Goal: Task Accomplishment & Management: Use online tool/utility

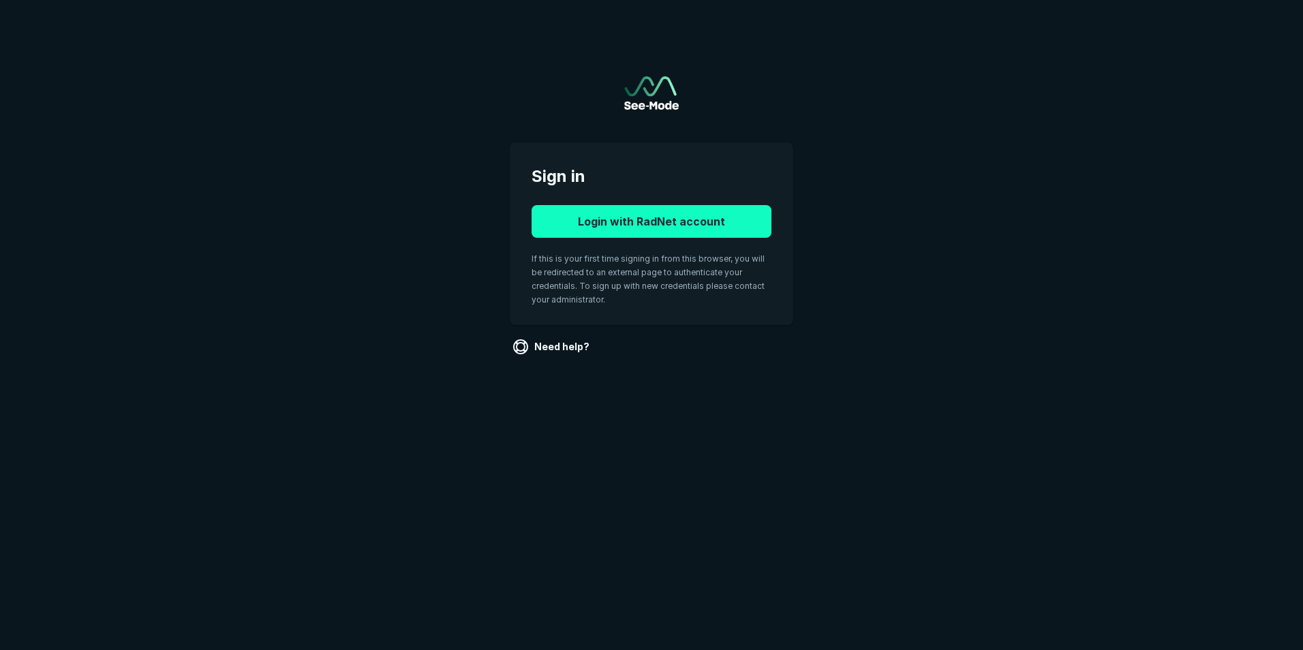
click at [665, 221] on button "Login with RadNet account" at bounding box center [652, 221] width 240 height 33
click at [642, 225] on button "Login with RadNet account" at bounding box center [652, 221] width 240 height 33
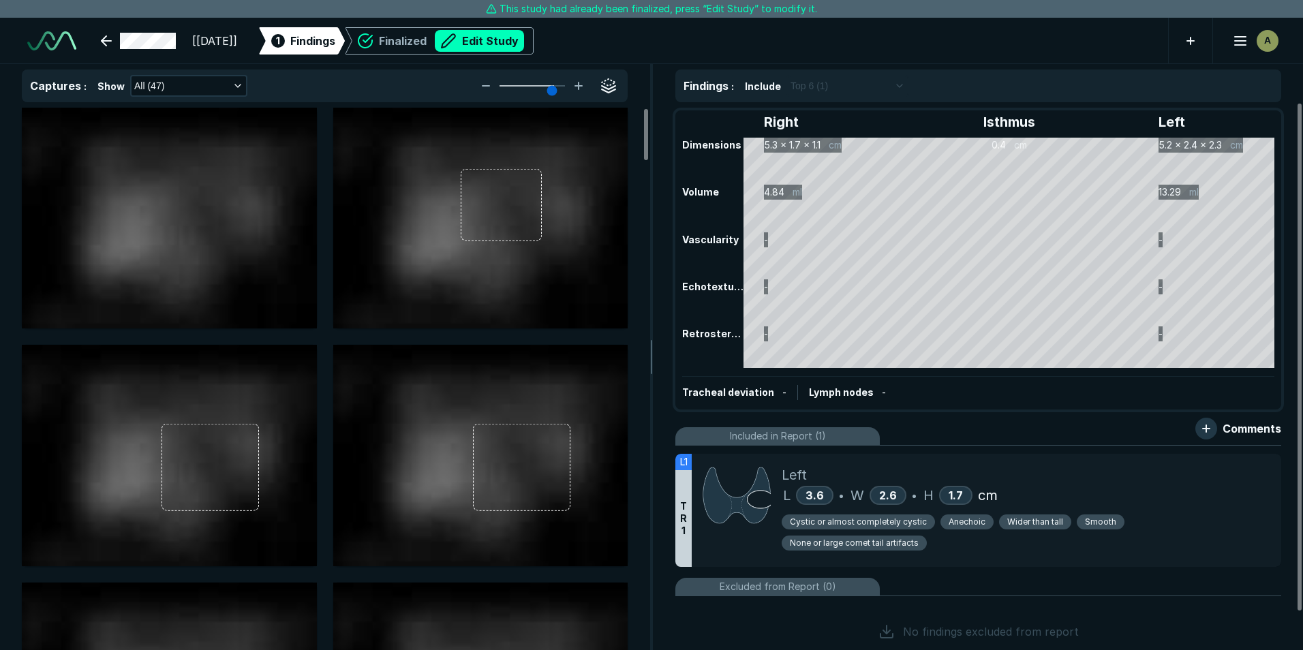
scroll to position [4359, 7614]
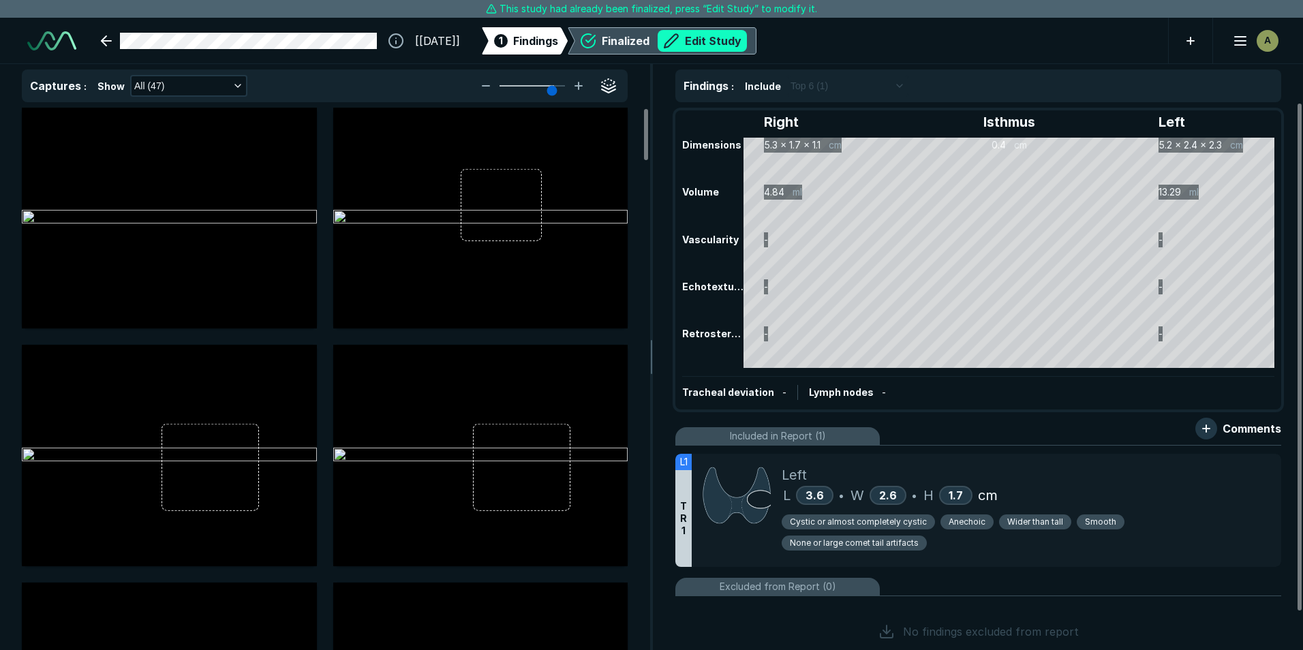
click at [747, 42] on button "Edit Study" at bounding box center [702, 41] width 89 height 22
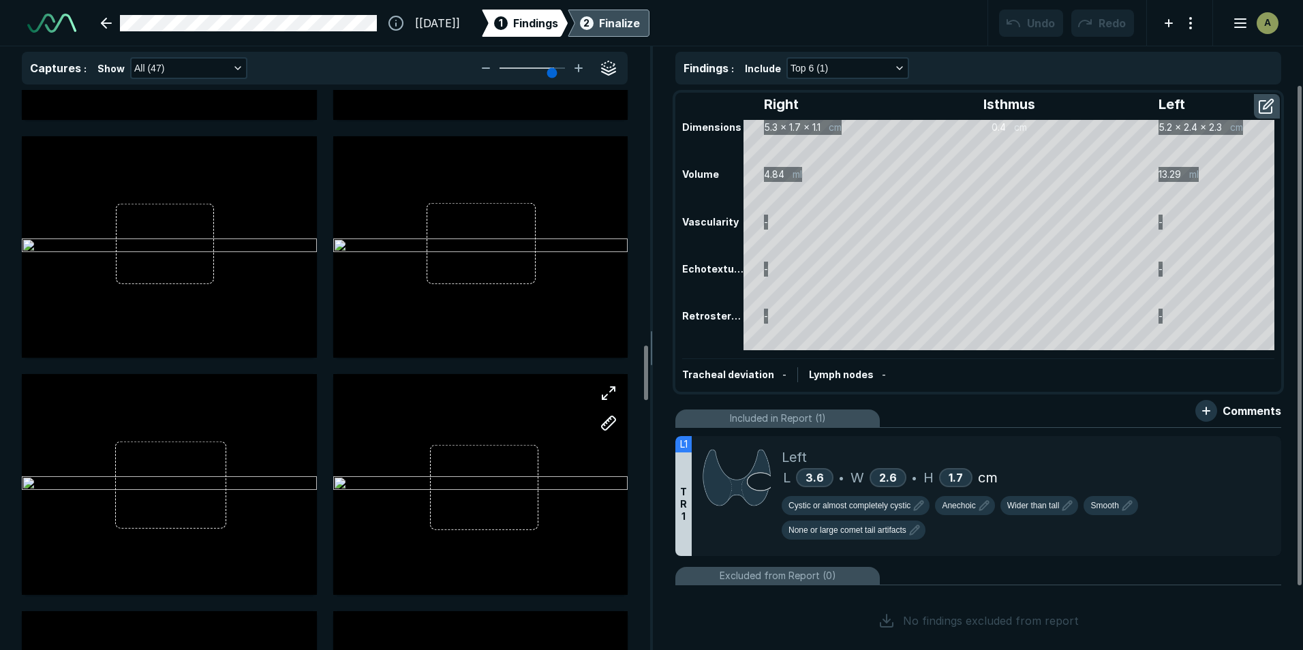
scroll to position [2589, 0]
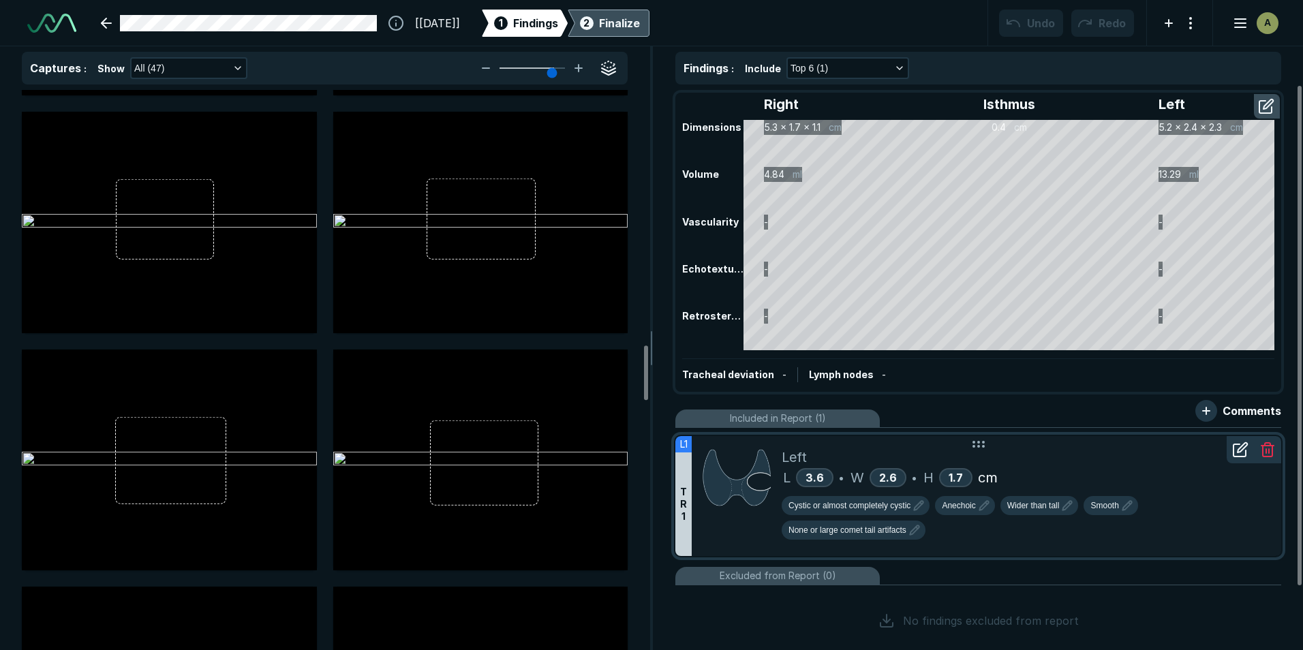
click at [1239, 455] on icon at bounding box center [1240, 450] width 16 height 16
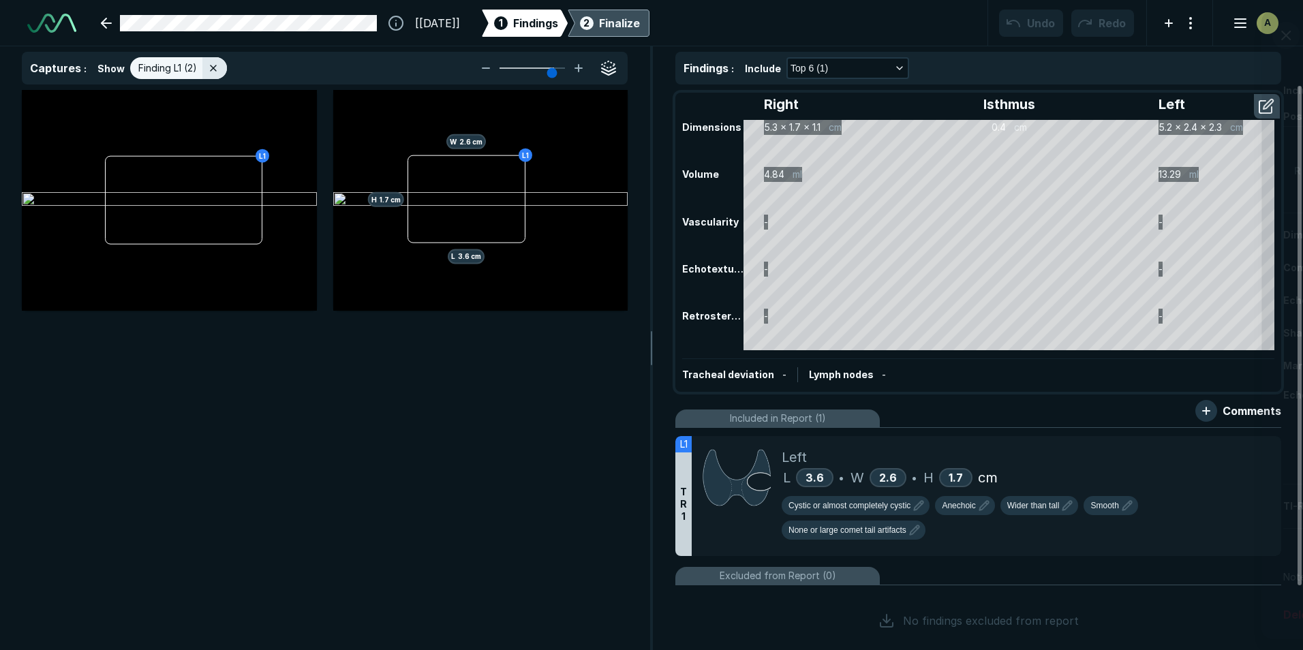
scroll to position [4123, 4456]
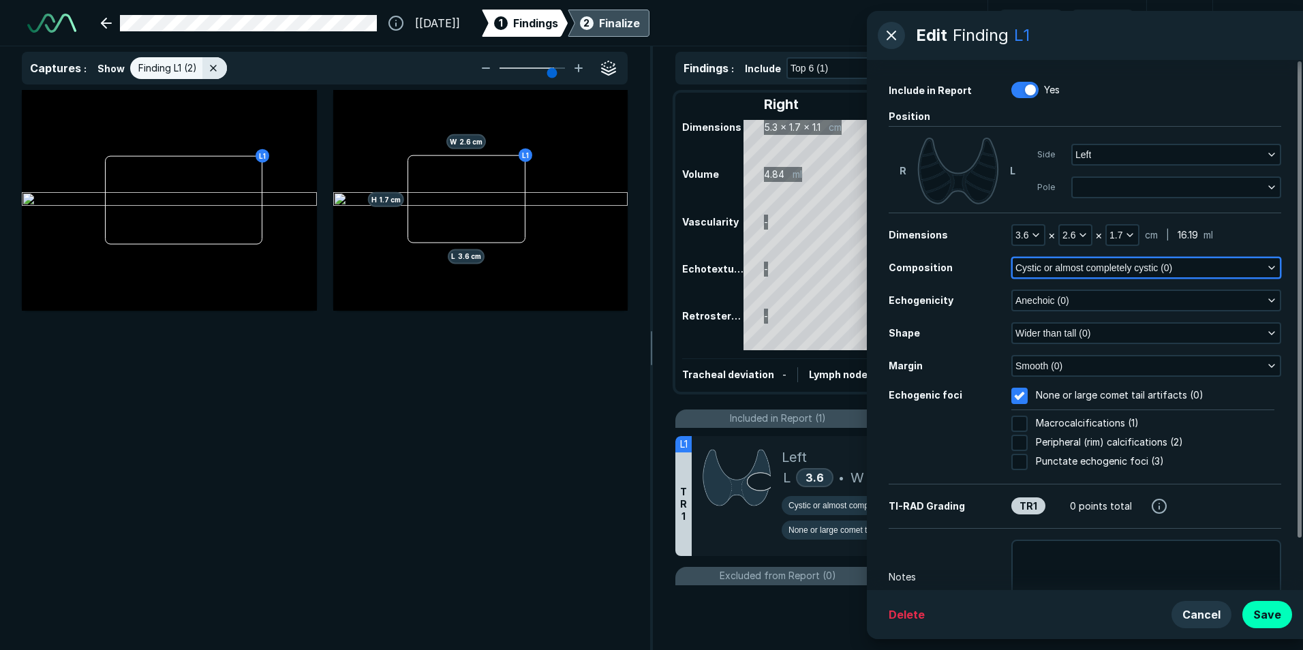
click at [1272, 266] on icon "button" at bounding box center [1271, 267] width 11 height 11
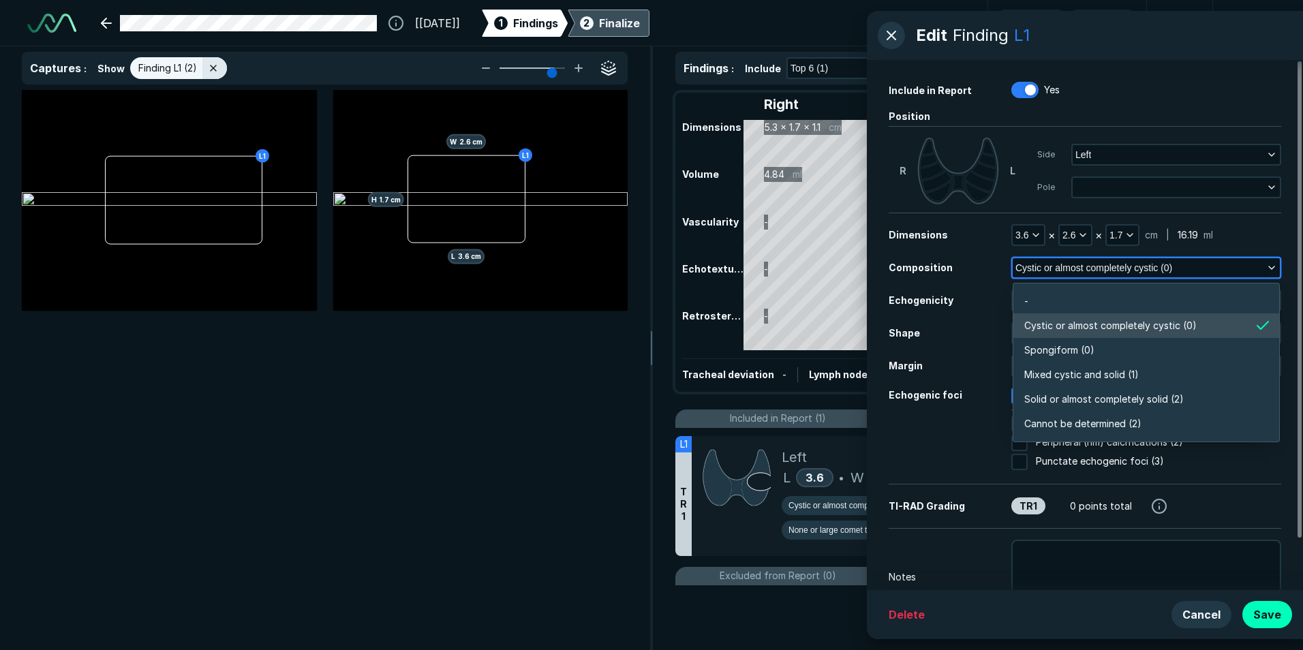
scroll to position [2384, 2947]
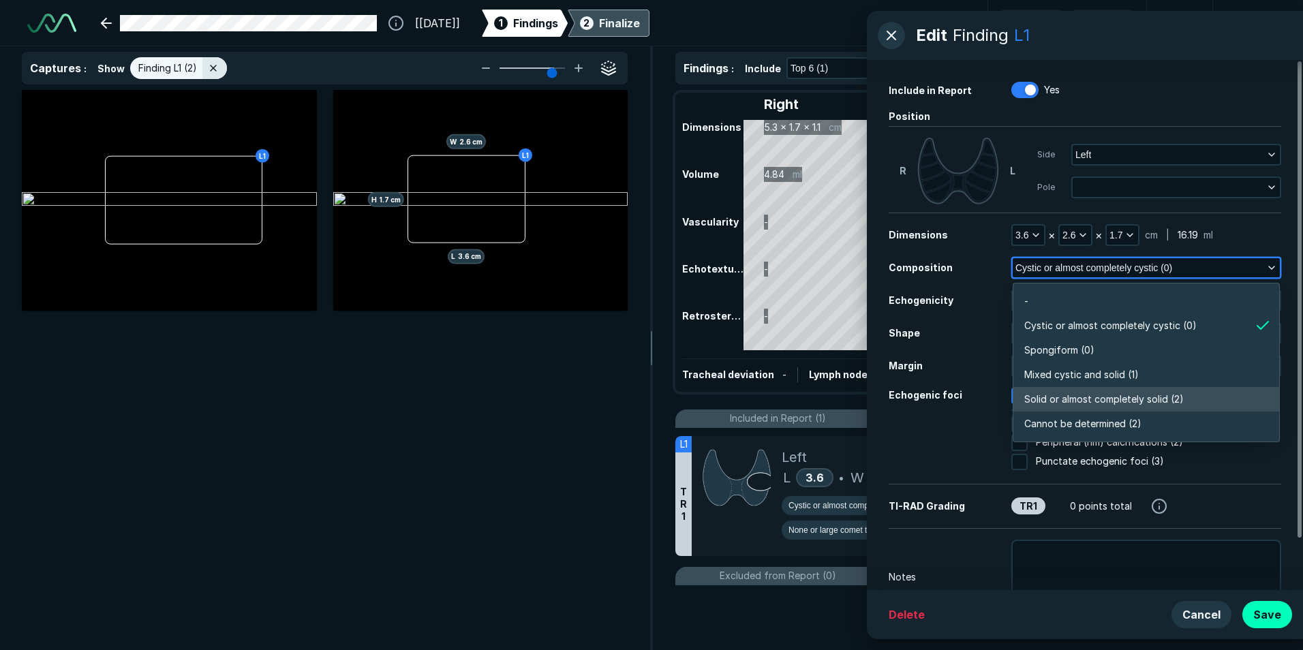
click at [1124, 400] on span "Solid or almost completely solid (2)" at bounding box center [1103, 399] width 159 height 15
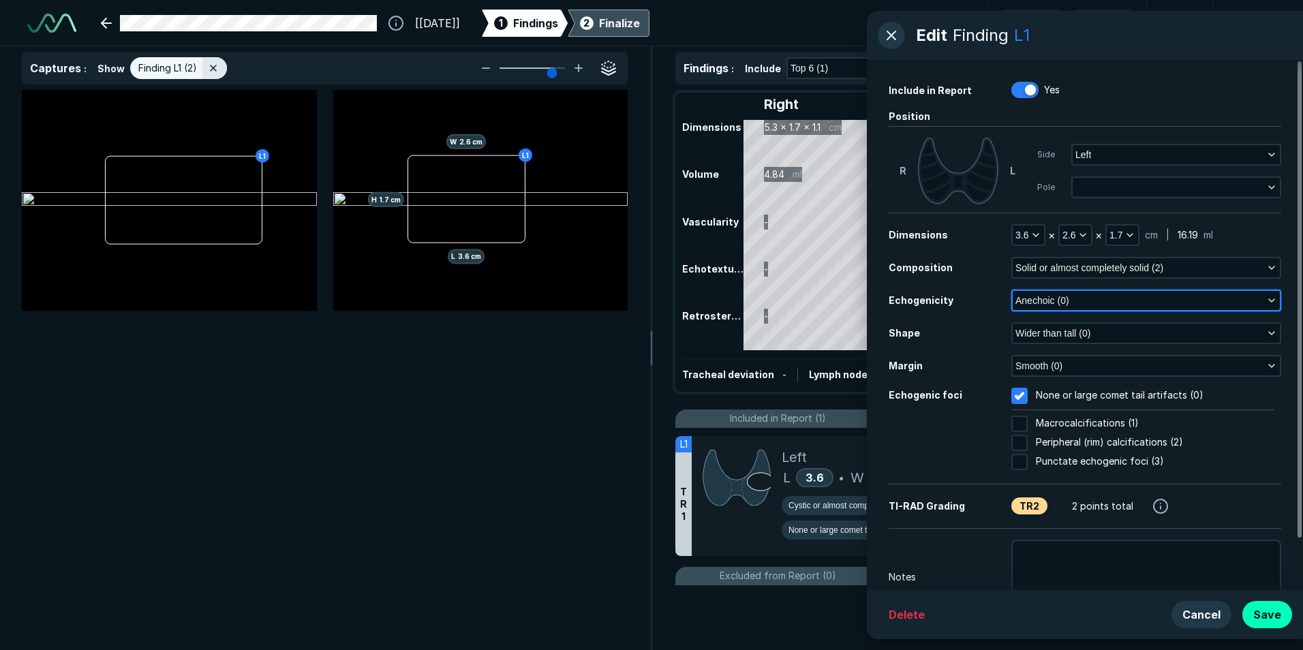
click at [1084, 302] on button "Anechoic (0)" at bounding box center [1146, 300] width 267 height 19
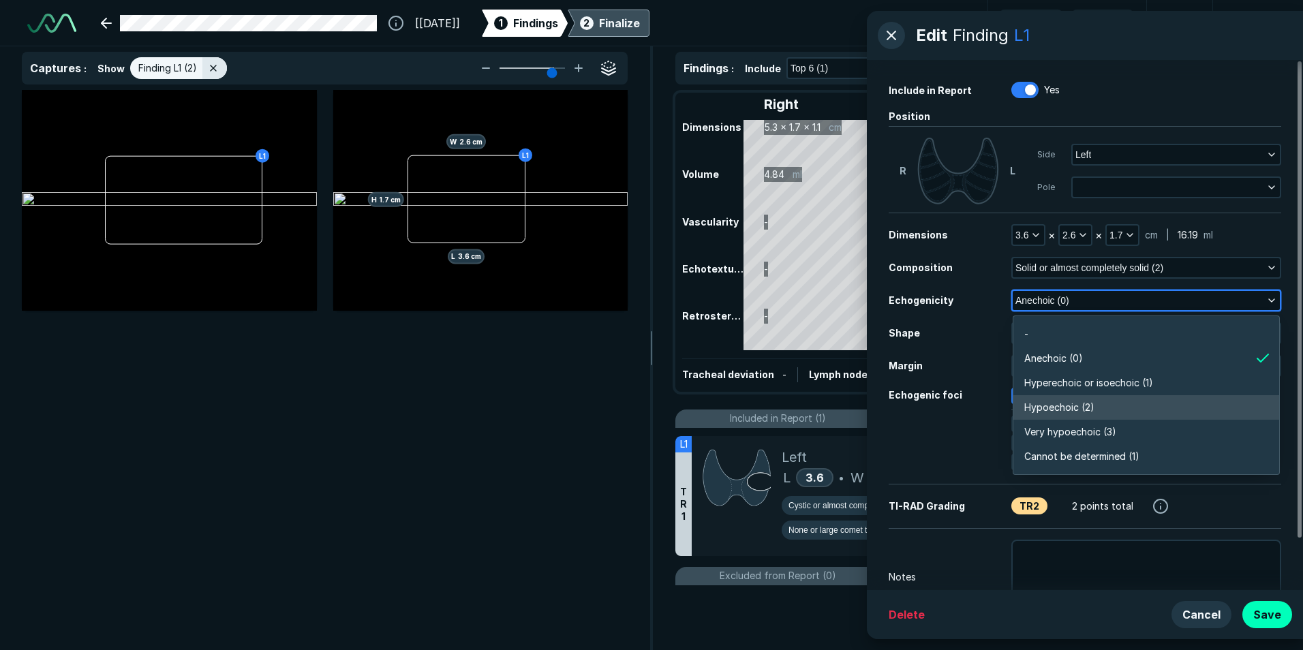
click at [1081, 407] on span "Hypoechoic (2)" at bounding box center [1059, 407] width 70 height 15
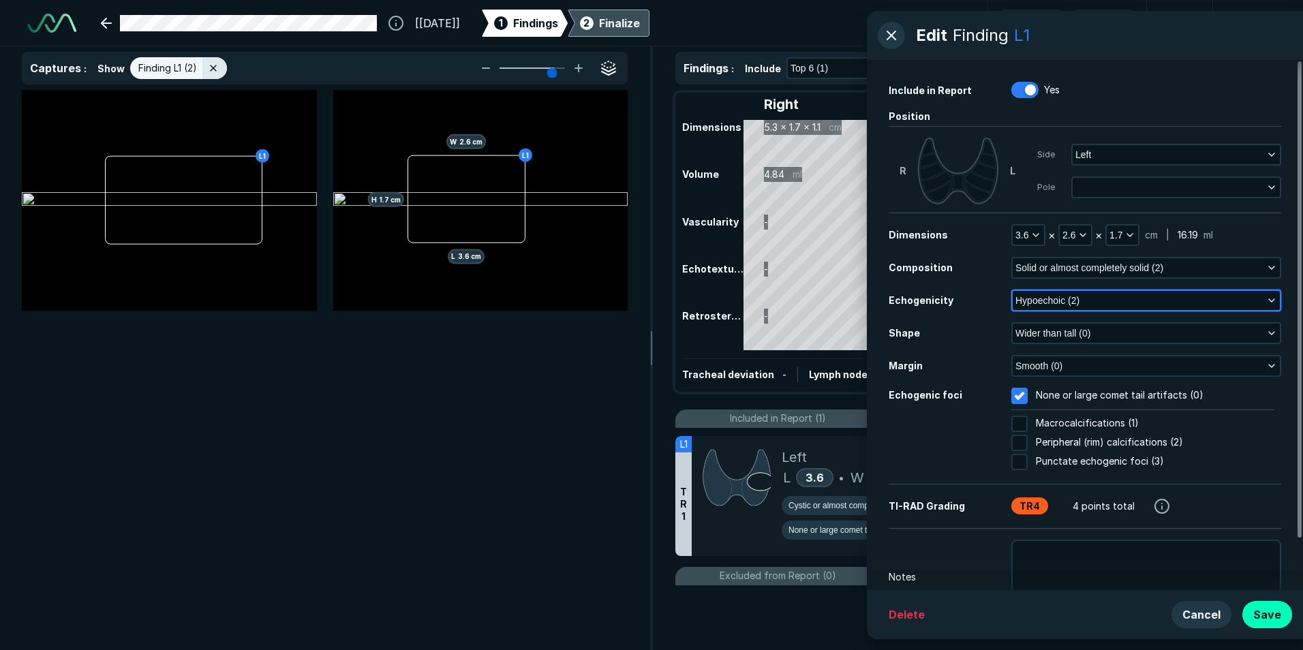
click at [1104, 304] on button "Hypoechoic (2)" at bounding box center [1146, 300] width 267 height 19
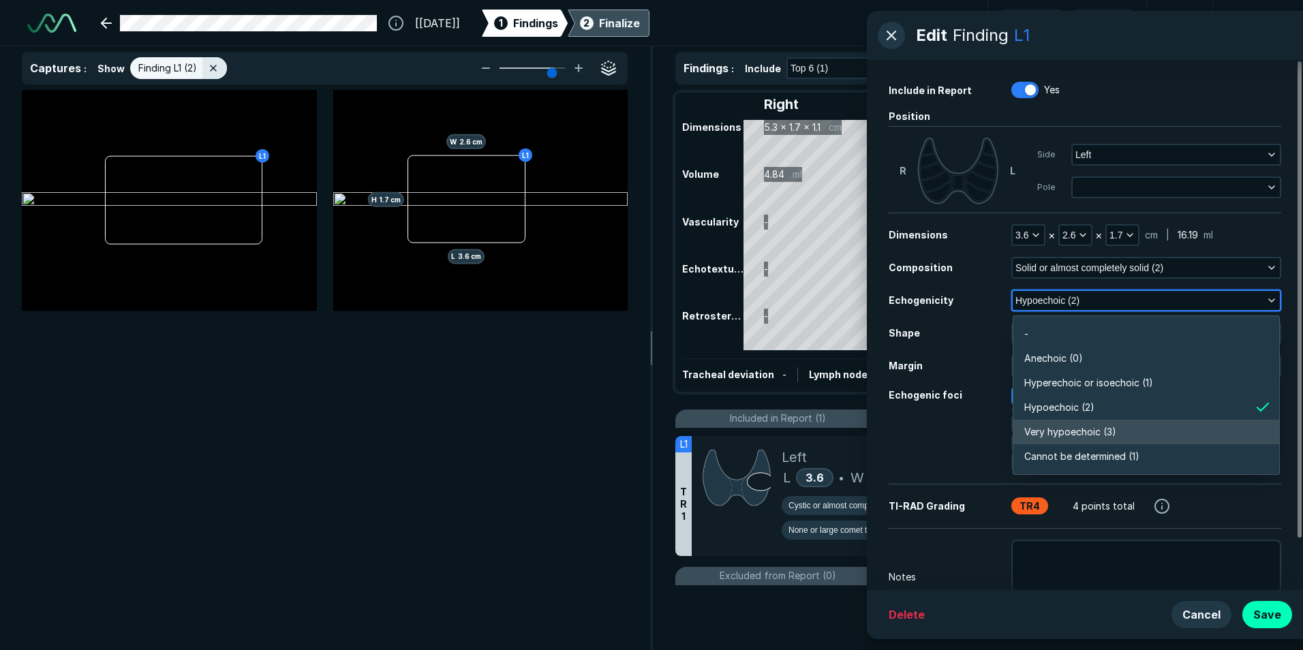
click at [1081, 428] on span "Very hypoechoic (3)" at bounding box center [1070, 432] width 92 height 15
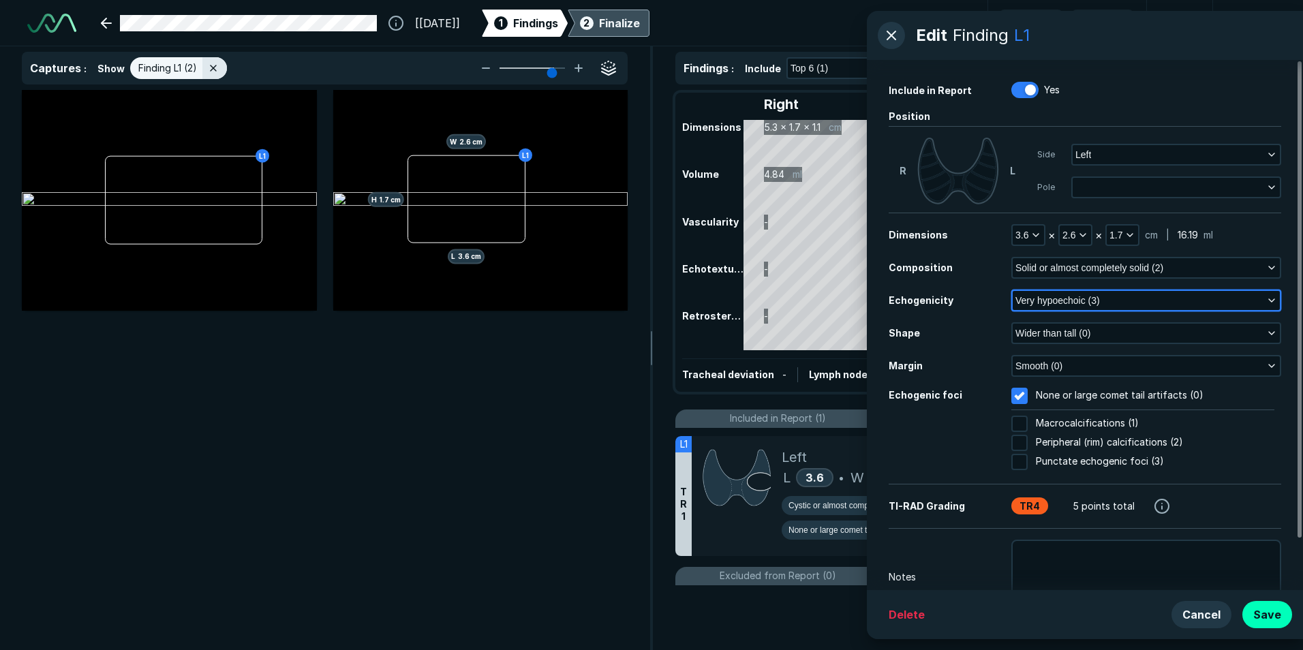
click at [1109, 295] on button "Very hypoechoic (3)" at bounding box center [1146, 300] width 267 height 19
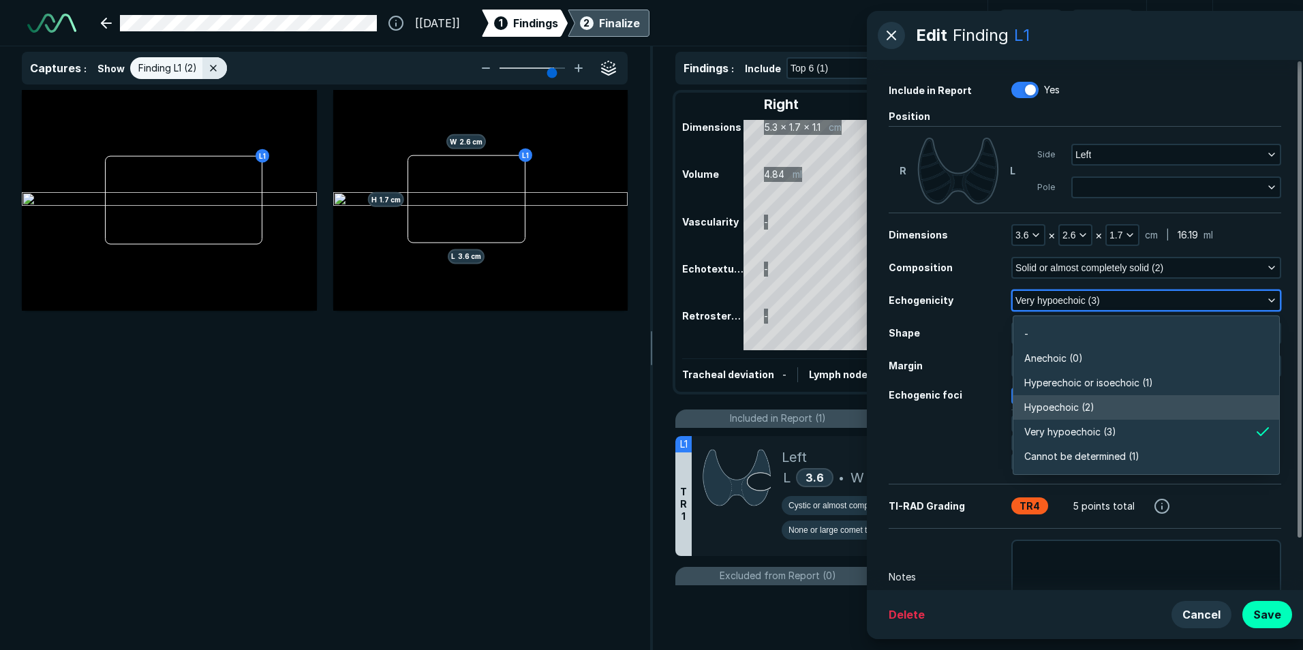
click at [1109, 395] on ul "- Anechoic (0) Hyperechoic or isoechoic (1) Hypoechoic (2) Very hypoechoic (3) …" at bounding box center [1146, 395] width 266 height 147
click at [1177, 408] on li "Hypoechoic (2)" at bounding box center [1146, 407] width 266 height 25
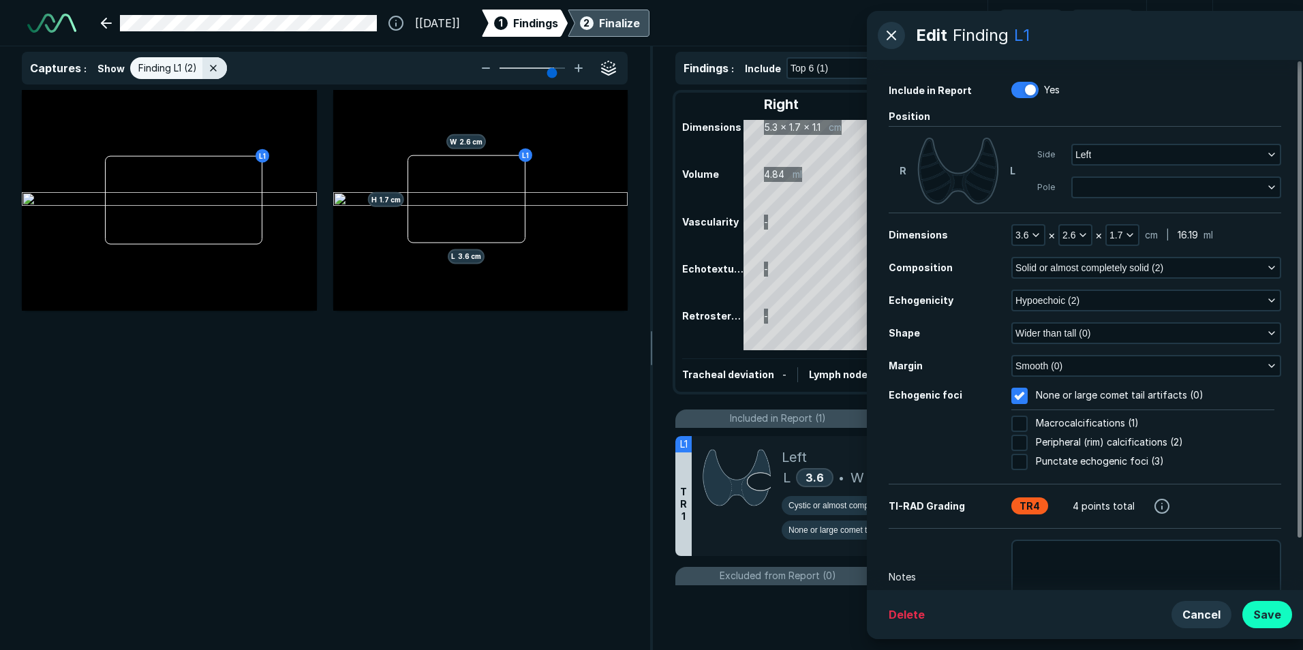
click at [1276, 616] on button "Save" at bounding box center [1267, 614] width 50 height 27
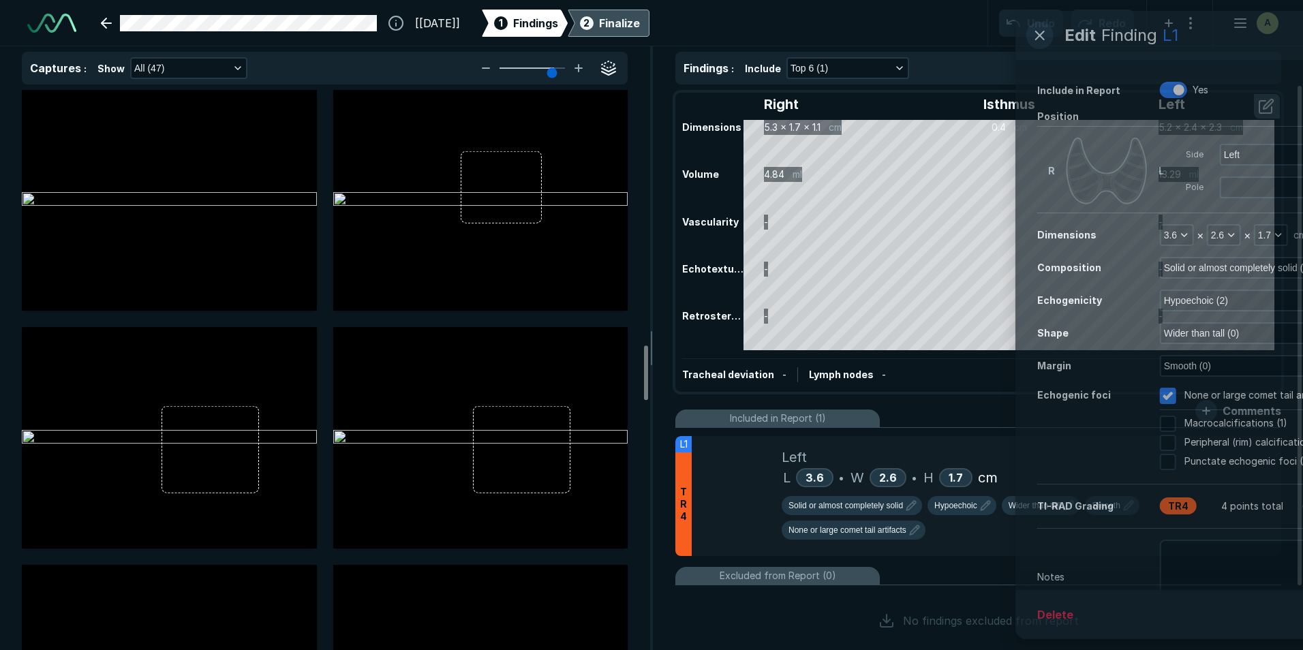
scroll to position [2589, 0]
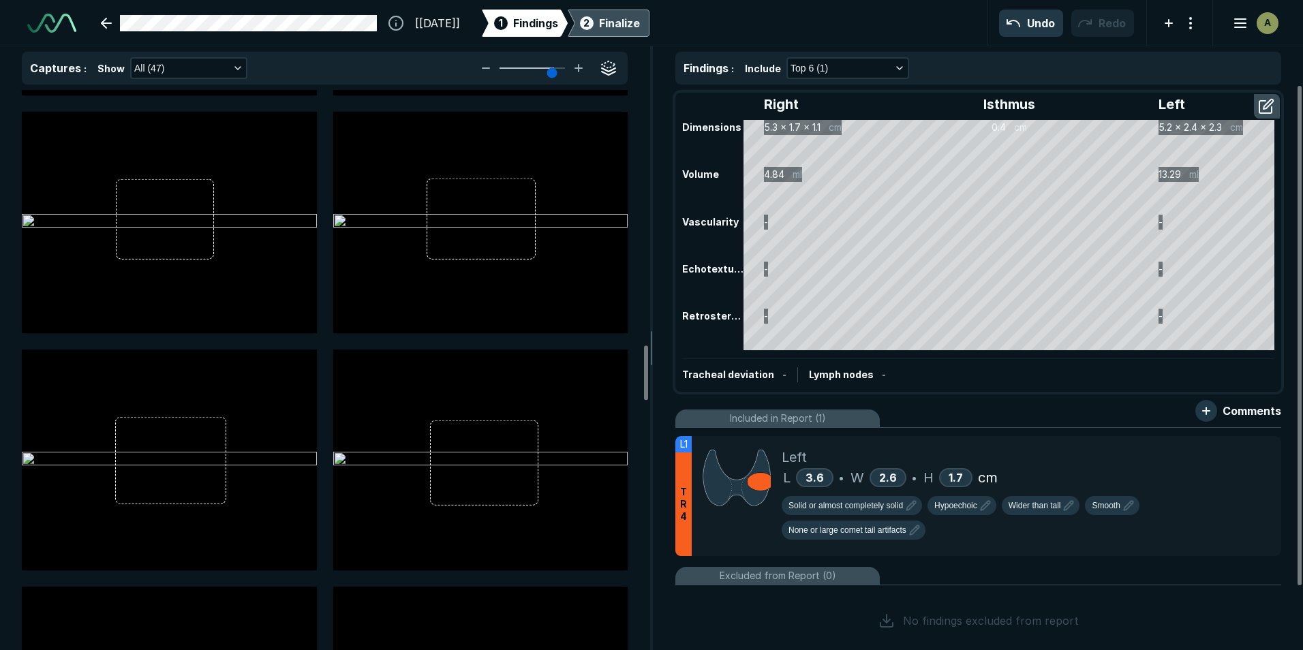
click at [630, 18] on div "Finalize" at bounding box center [619, 23] width 41 height 16
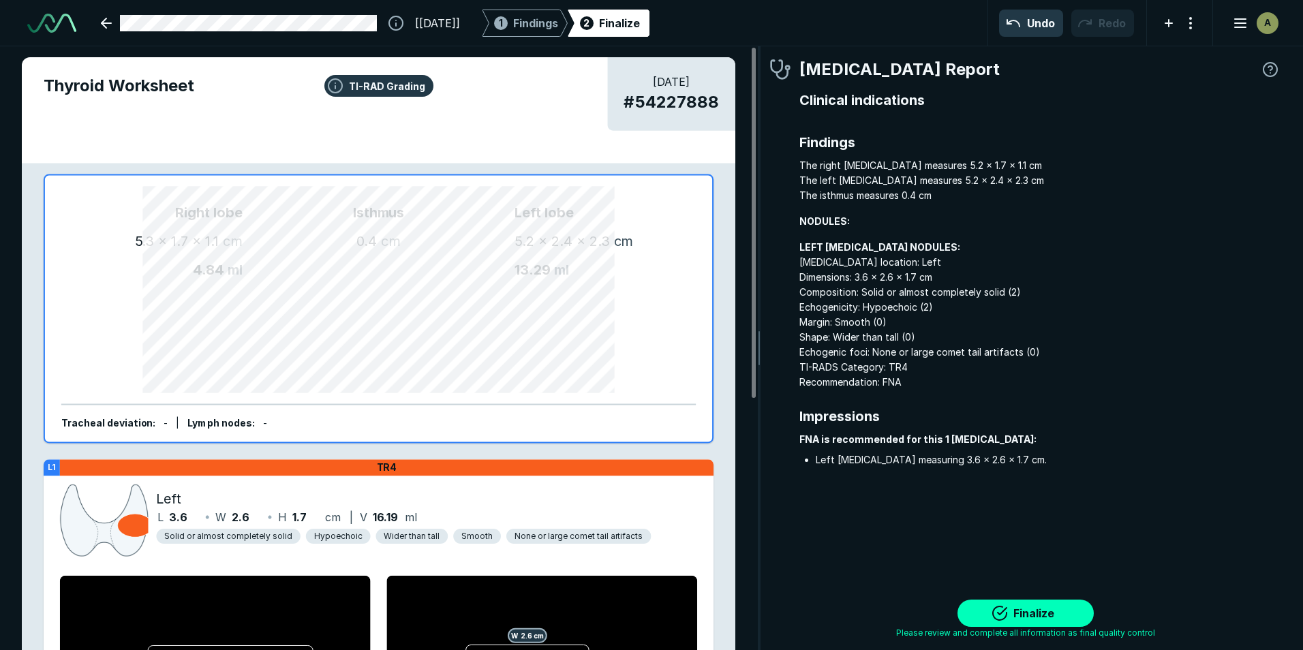
scroll to position [4390, 4033]
click at [1059, 621] on button "Finalize" at bounding box center [1025, 613] width 136 height 27
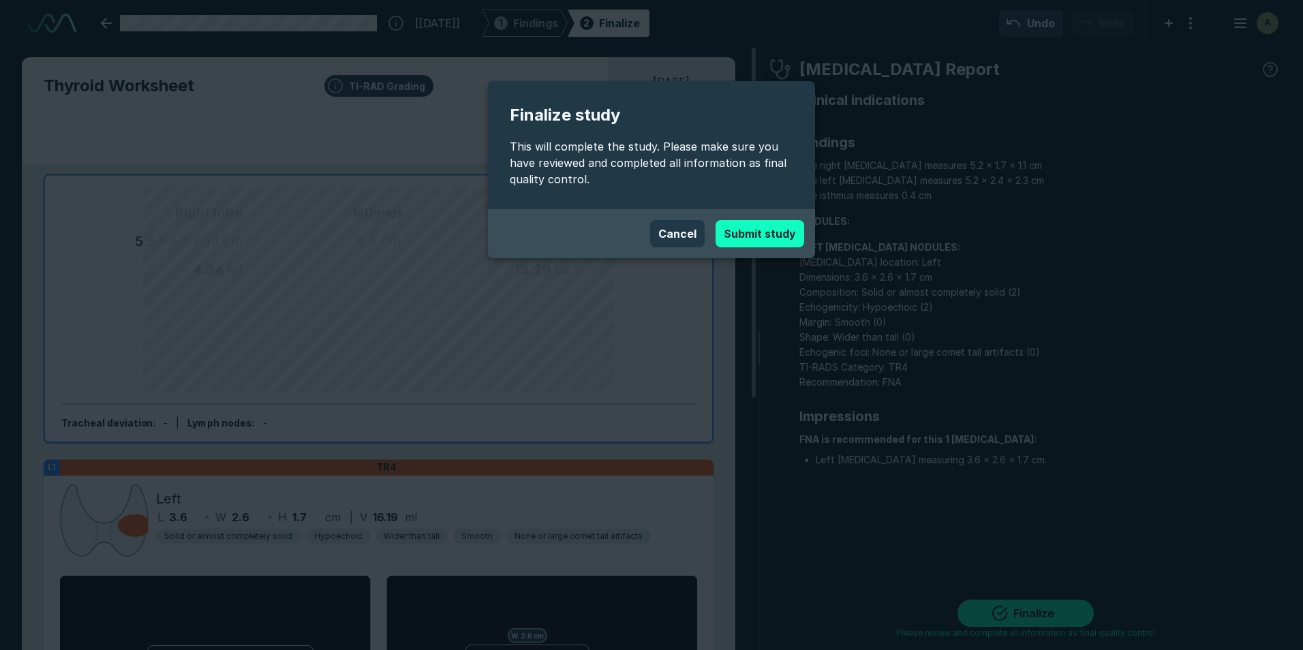
click at [773, 233] on button "Submit study" at bounding box center [759, 233] width 89 height 27
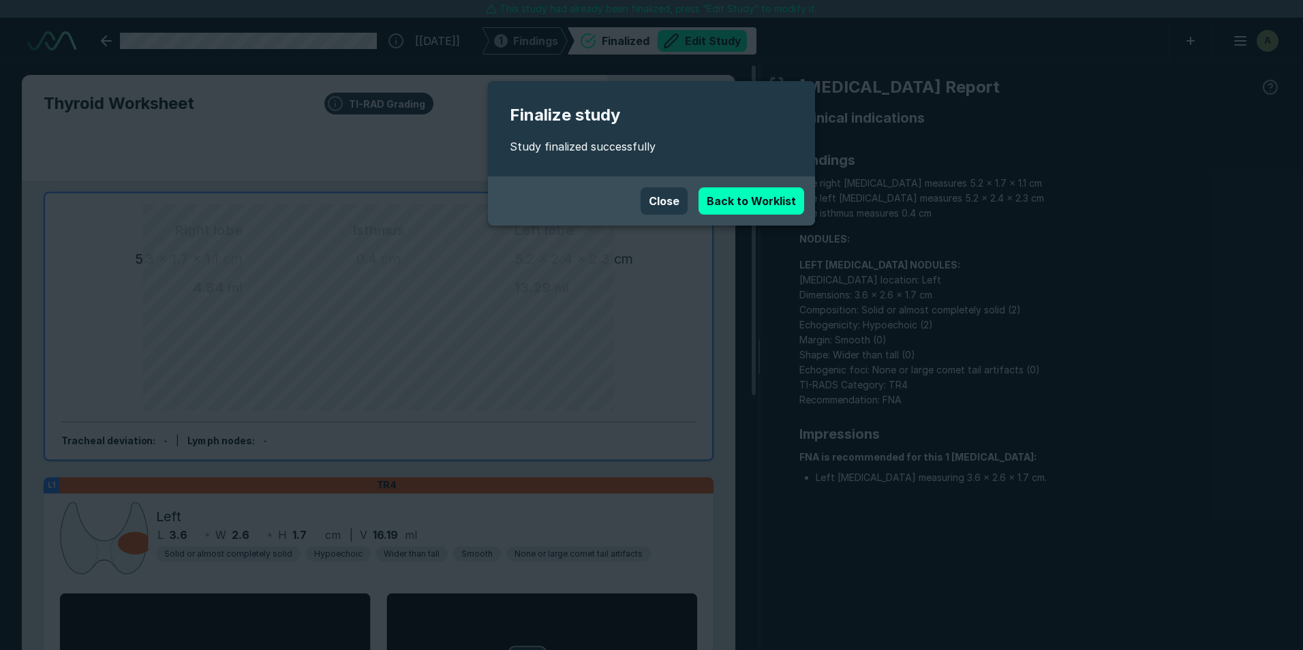
drag, startPoint x: 657, startPoint y: 202, endPoint x: 663, endPoint y: 198, distance: 7.4
click at [662, 199] on button "Close" at bounding box center [664, 200] width 47 height 27
